Goal: Entertainment & Leisure: Consume media (video, audio)

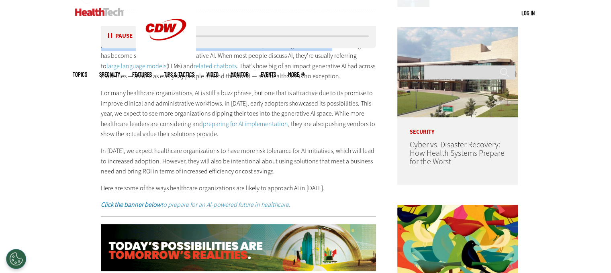
drag, startPoint x: 202, startPoint y: 37, endPoint x: 330, endPoint y: 49, distance: 128.7
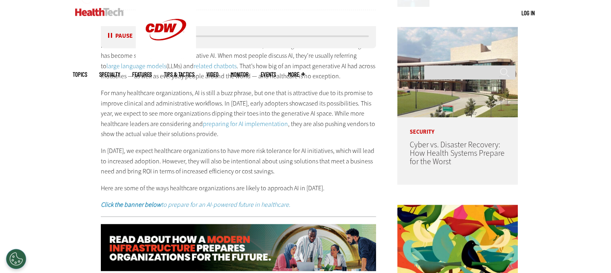
click at [320, 78] on p "It’s been more than two years since ChatGPT was first released, and during that…" at bounding box center [238, 61] width 275 height 41
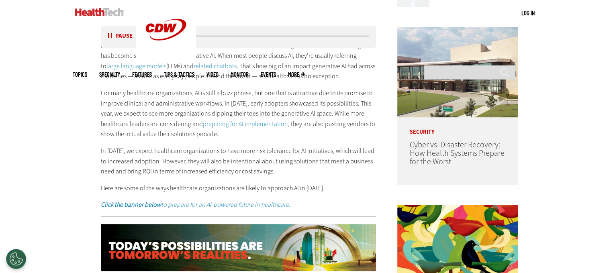
click at [364, 37] on div "media player" at bounding box center [263, 36] width 211 height 2
click at [109, 35] on button "Pause" at bounding box center [120, 36] width 25 height 6
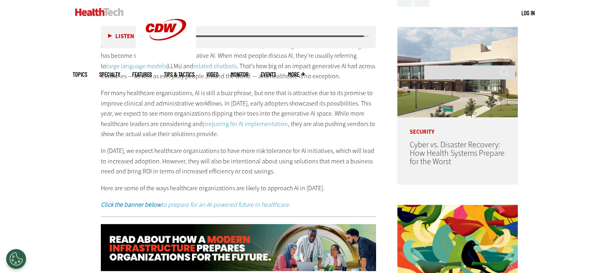
click at [109, 35] on button "Listen" at bounding box center [121, 36] width 26 height 6
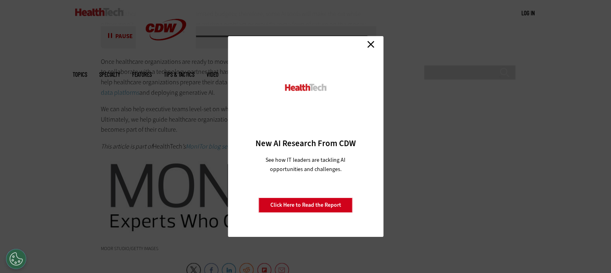
scroll to position [1526, 0]
click at [371, 47] on link "Close" at bounding box center [371, 44] width 12 height 12
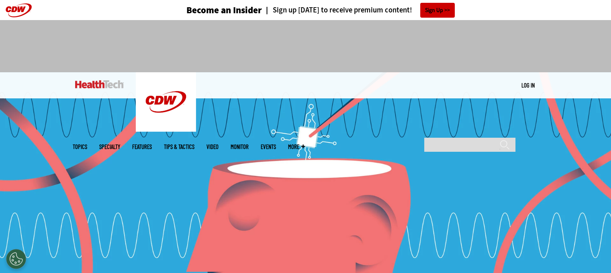
scroll to position [0, 0]
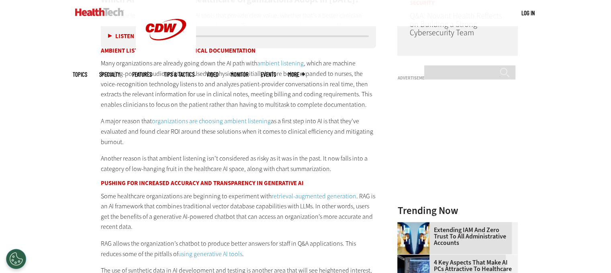
scroll to position [803, 0]
